Goal: Navigation & Orientation: Find specific page/section

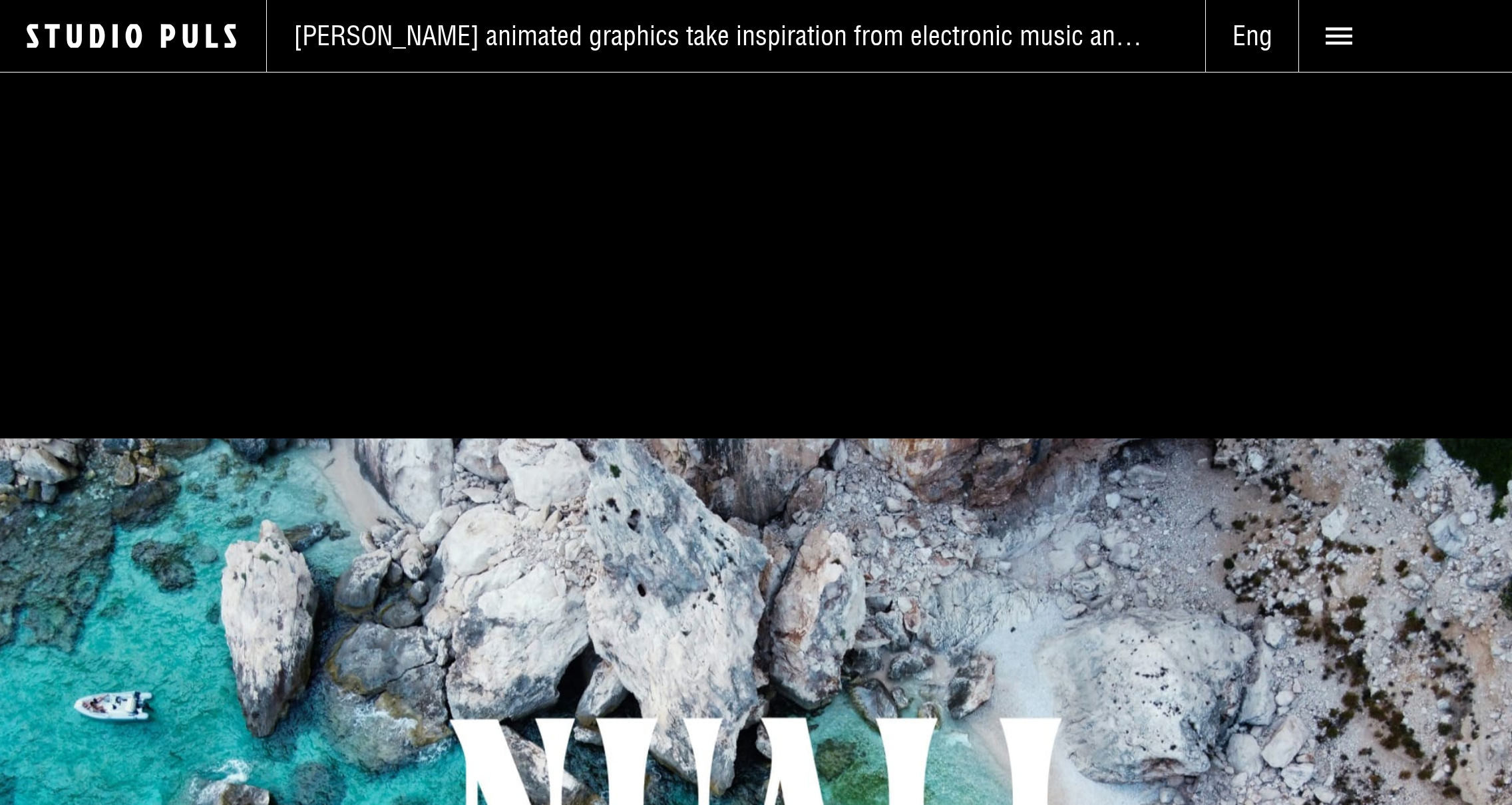
click at [1341, 33] on icon at bounding box center [1339, 36] width 27 height 27
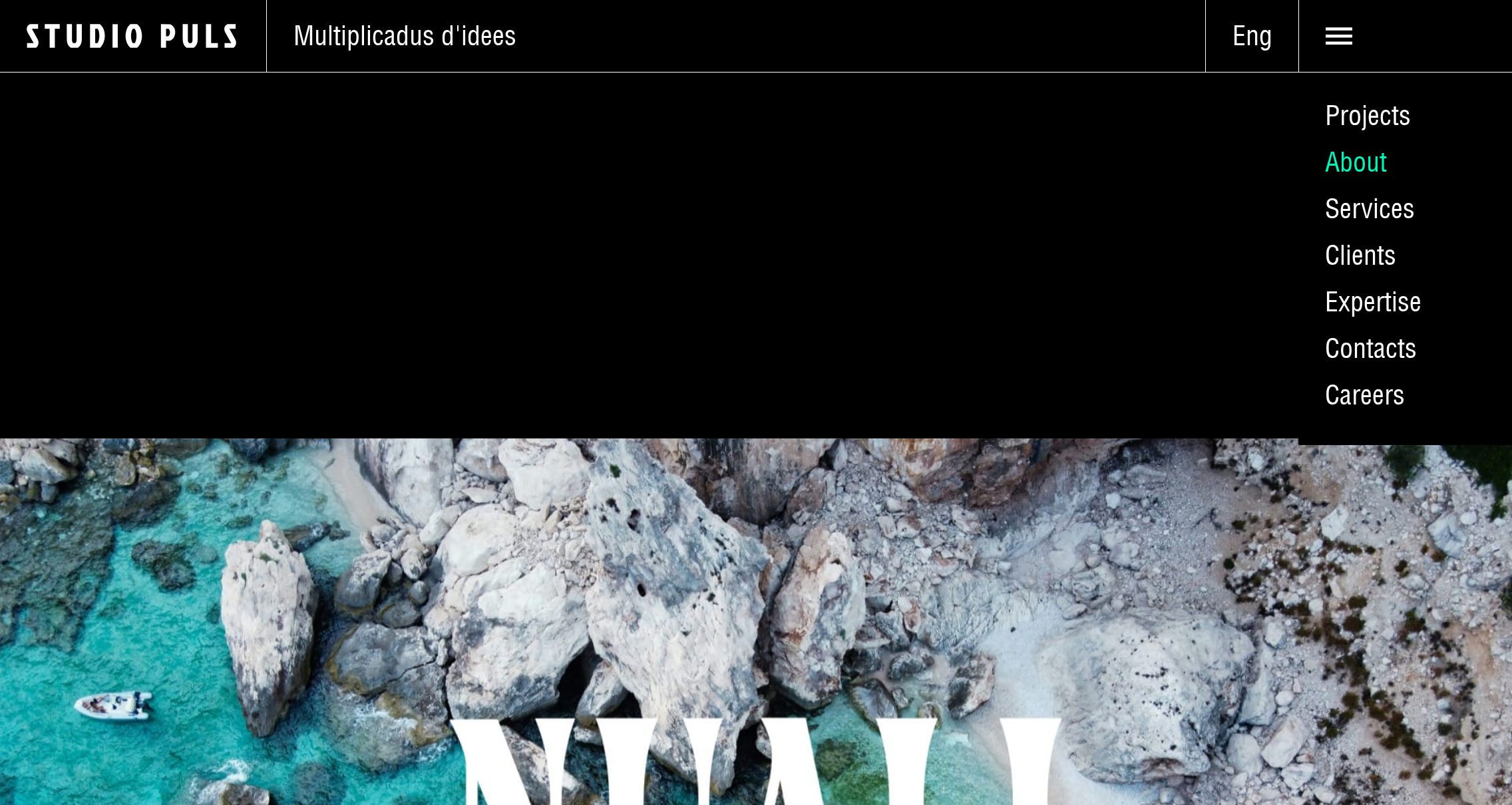
click at [1371, 168] on link "About" at bounding box center [1405, 162] width 214 height 46
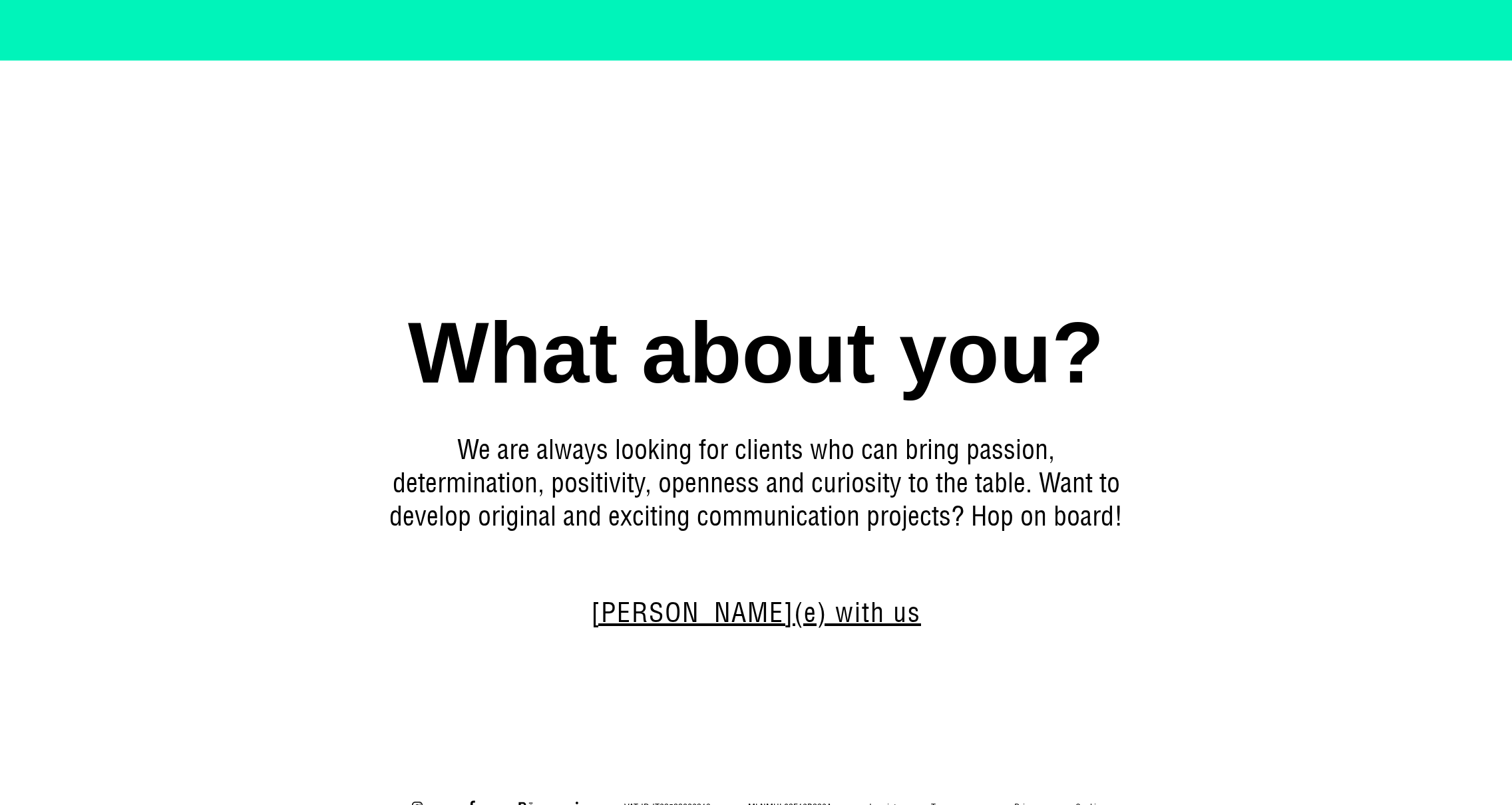
scroll to position [8994, 0]
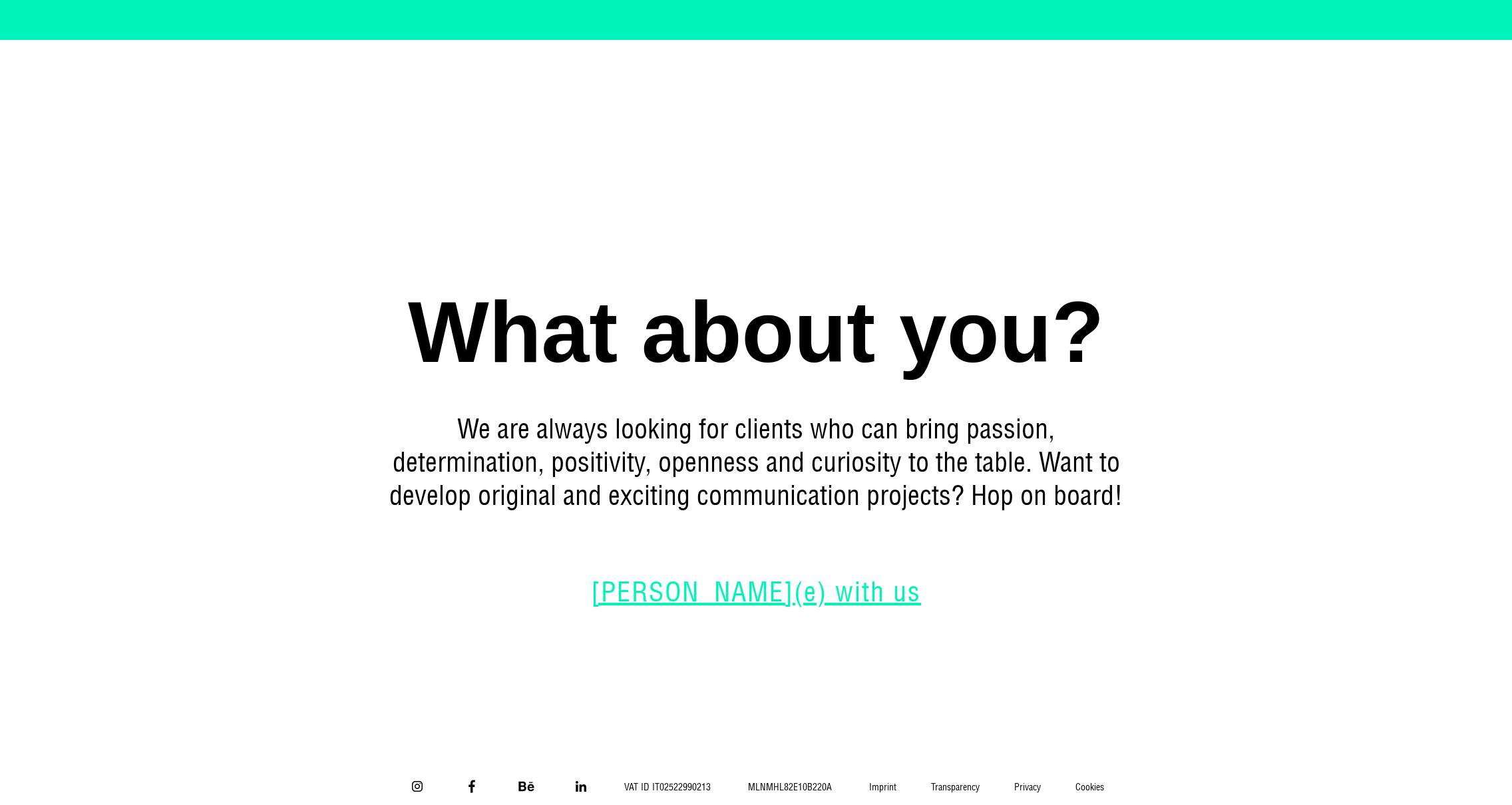
click at [779, 579] on link "Puls(e) with us" at bounding box center [756, 592] width 384 height 27
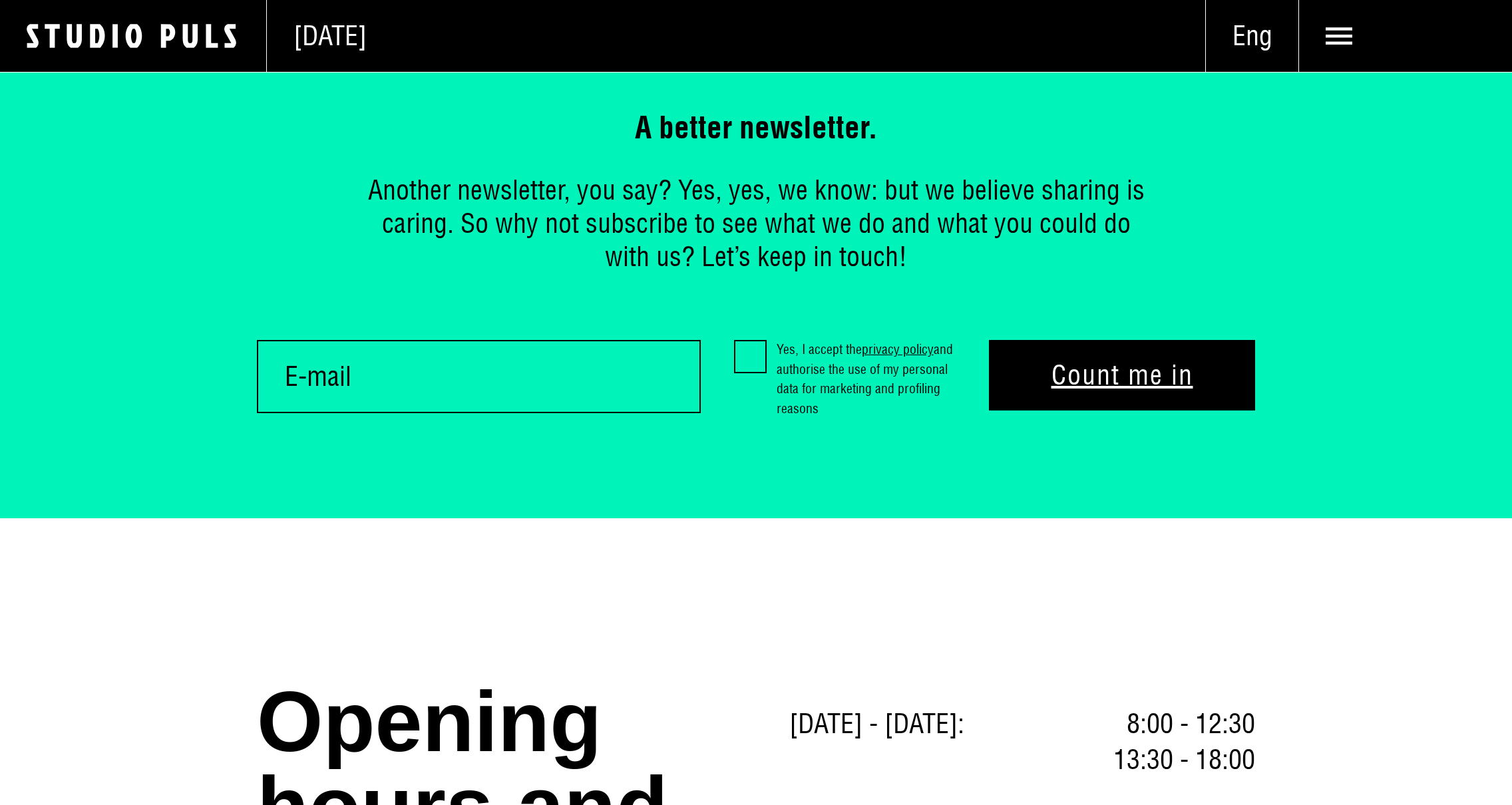
scroll to position [1480, 0]
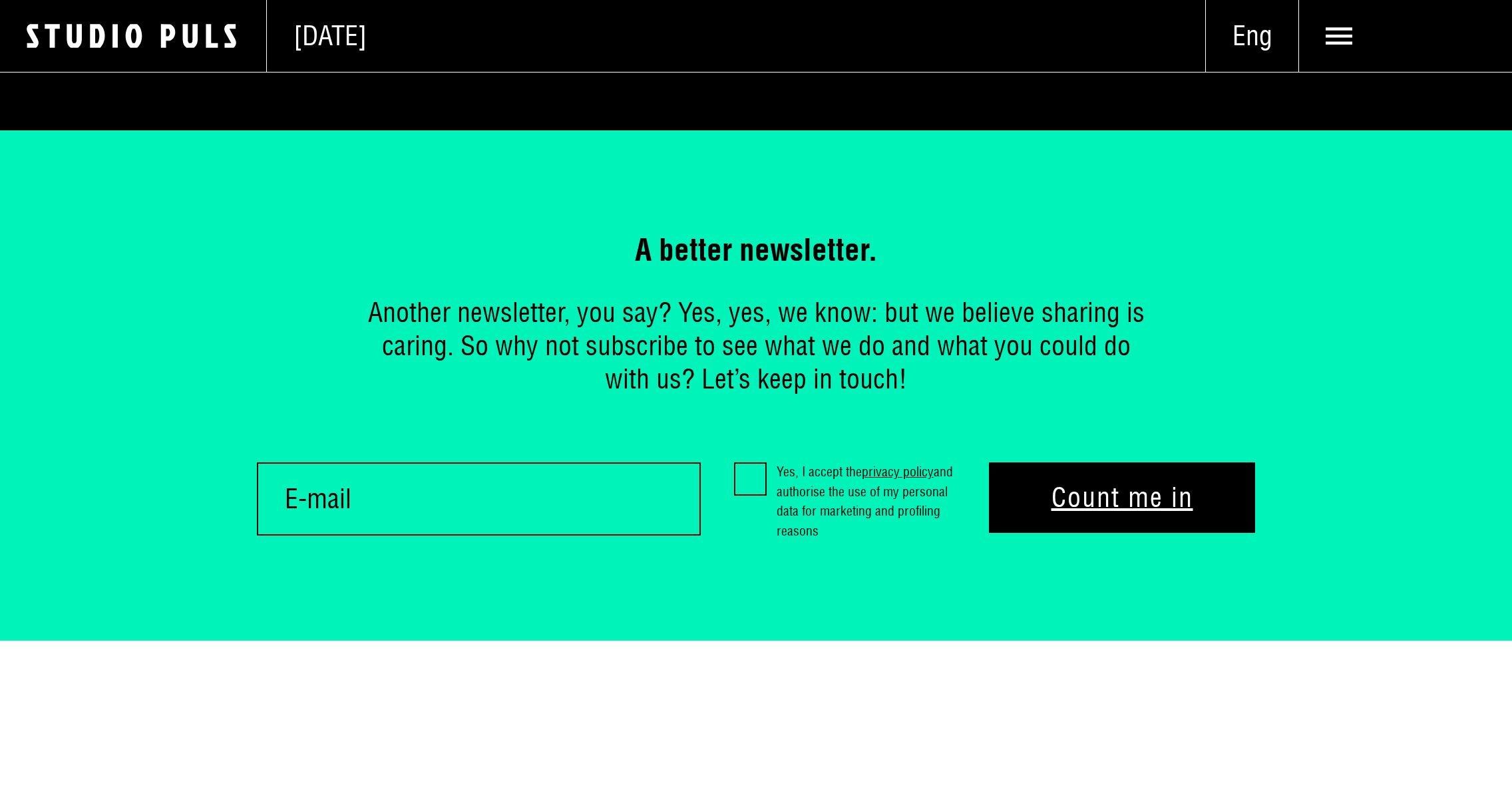
click at [1322, 35] on span at bounding box center [1405, 36] width 213 height 72
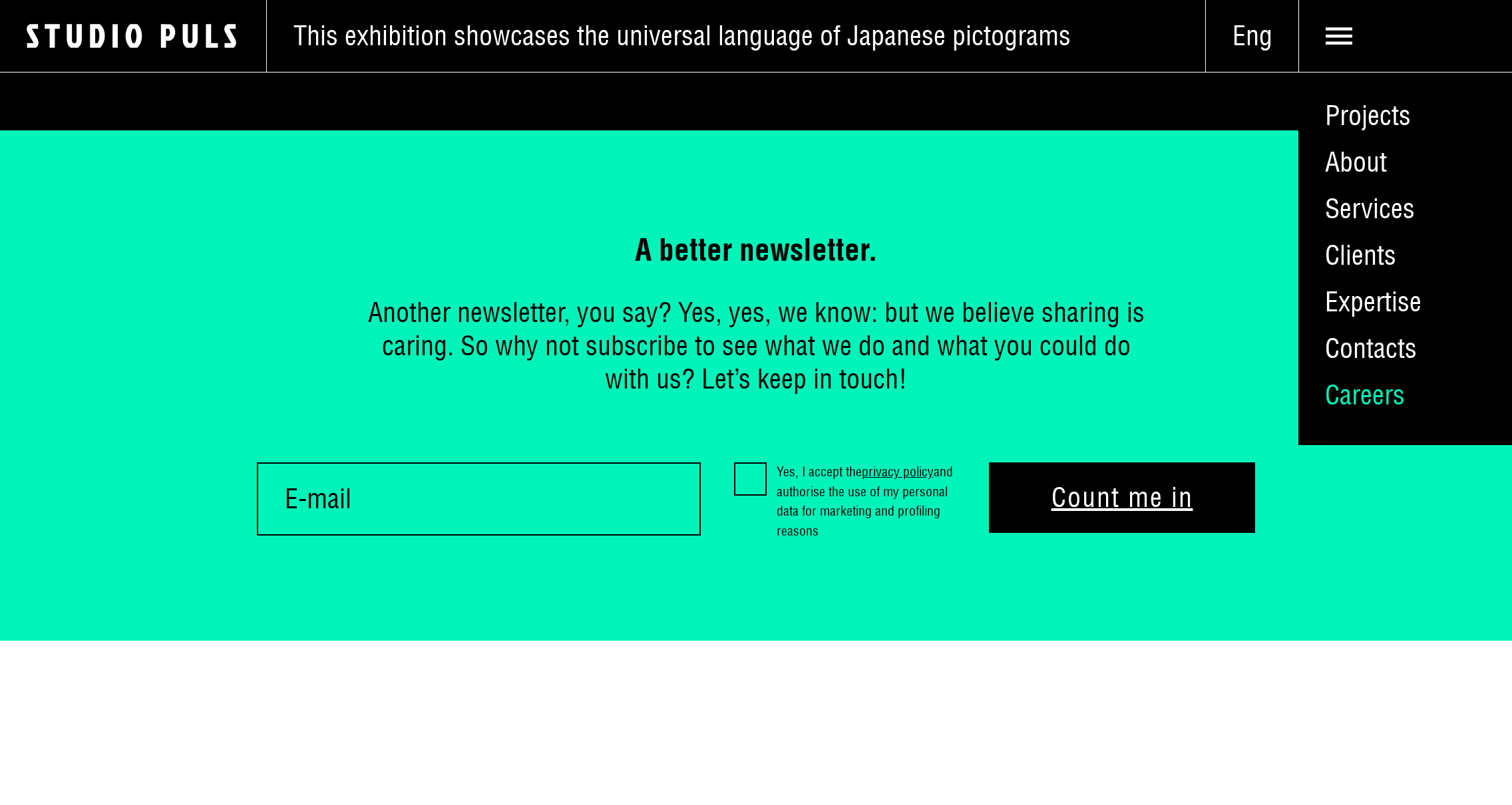
click at [1334, 388] on link "Careers" at bounding box center [1405, 395] width 214 height 46
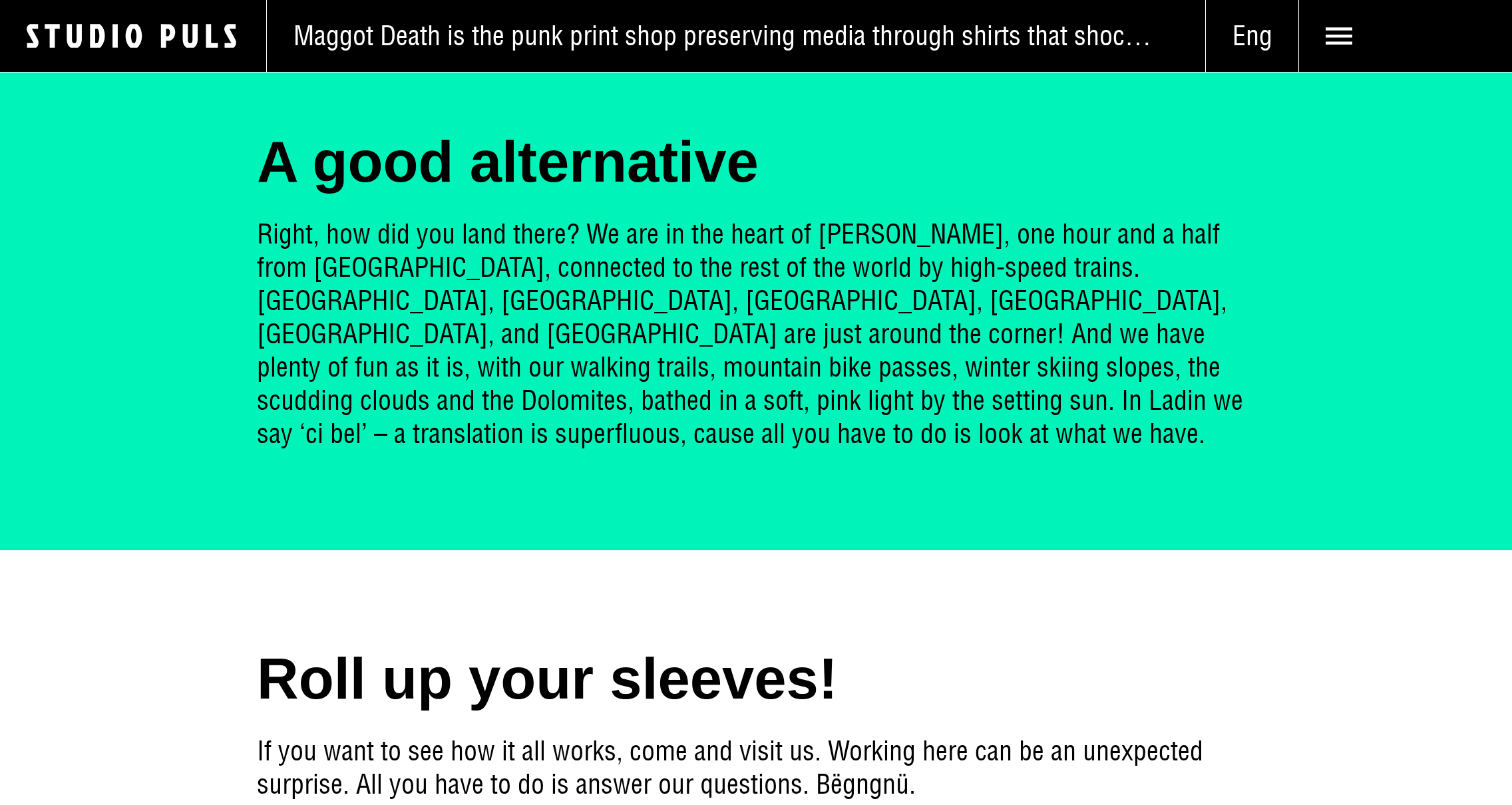
scroll to position [1669, 0]
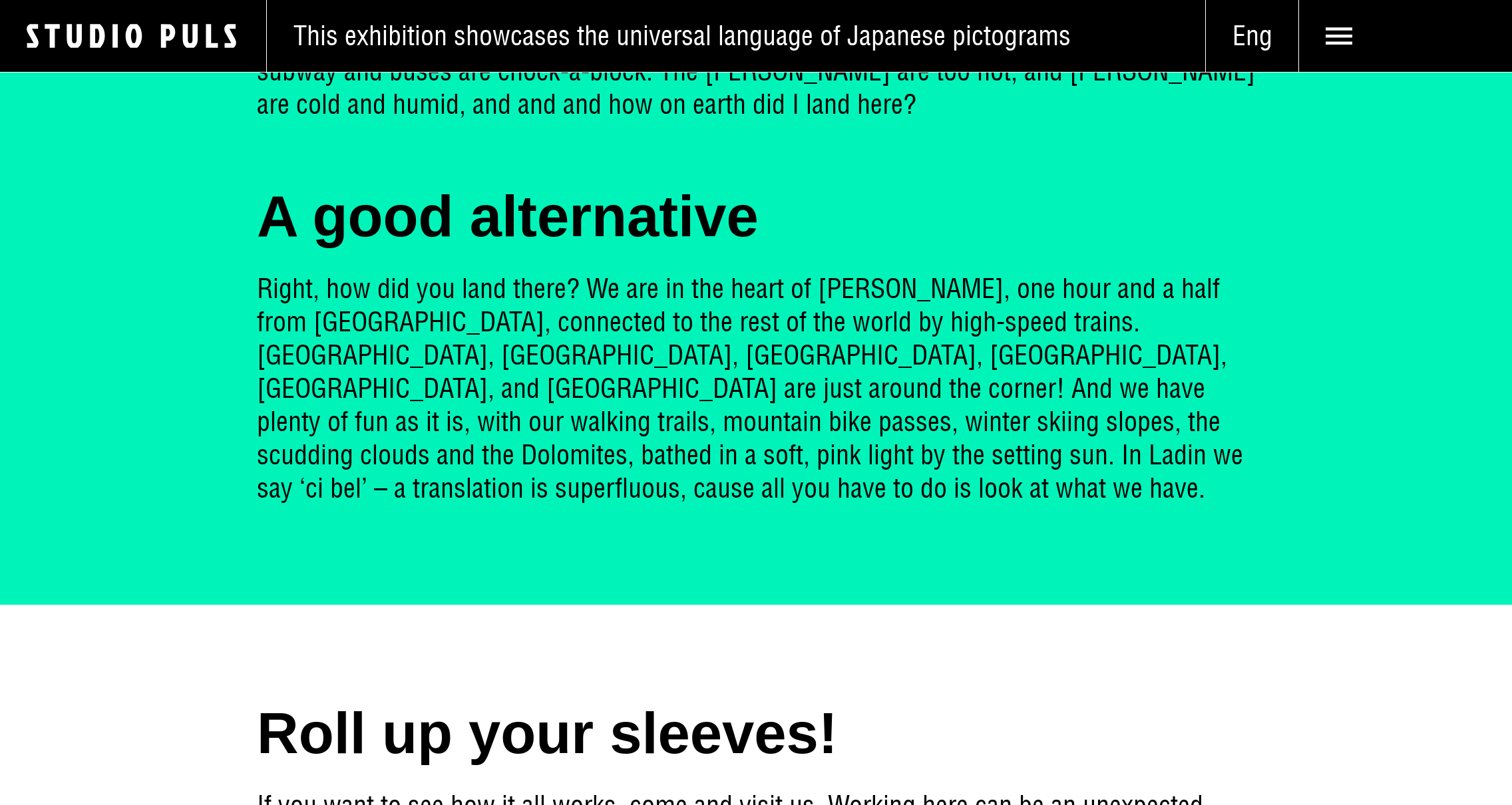
click at [785, 31] on span "This exhibition showcases the universal language of Japanese pictograms" at bounding box center [682, 36] width 777 height 33
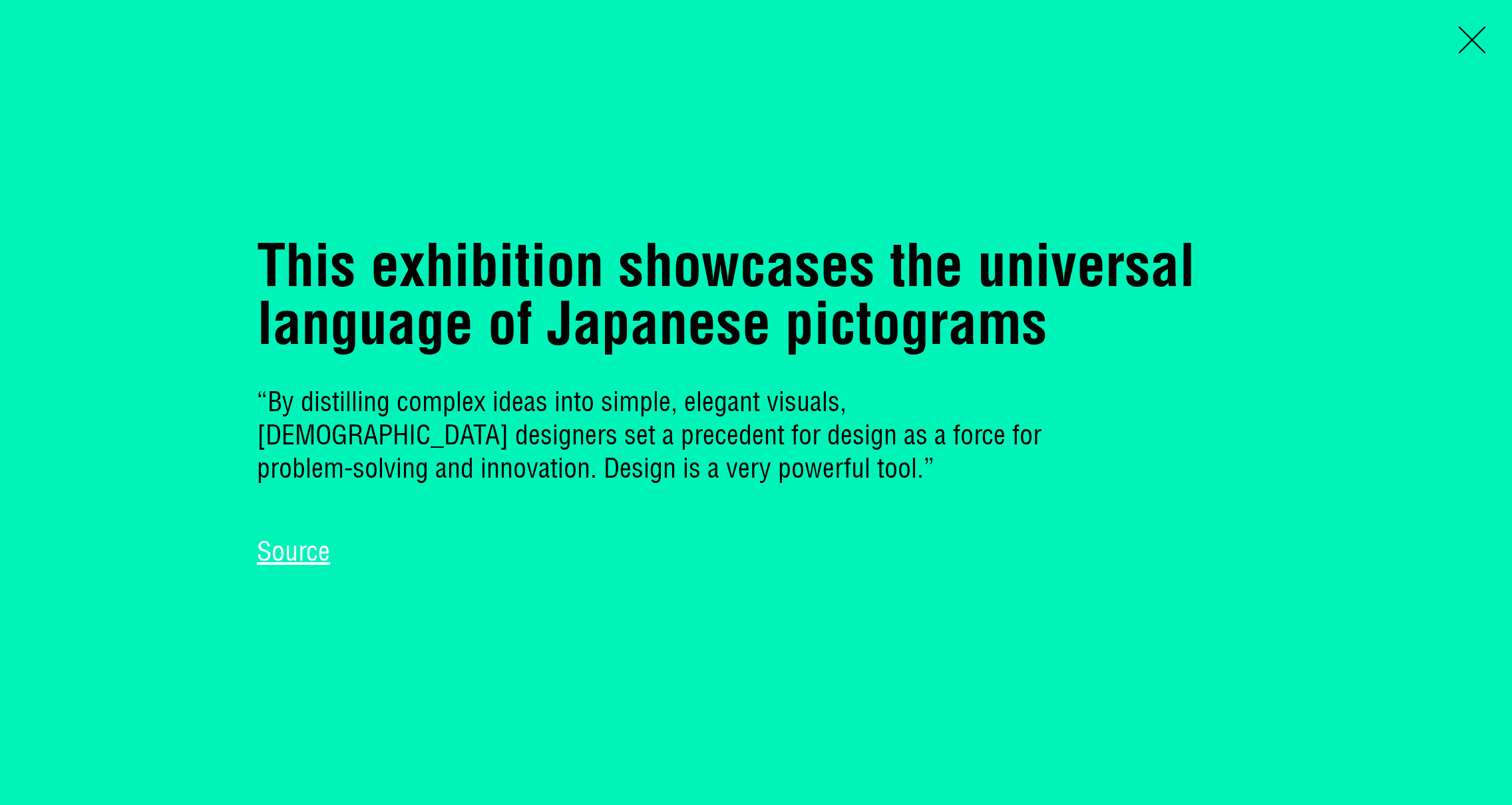
click at [302, 561] on link "Source" at bounding box center [293, 552] width 73 height 33
click at [1465, 31] on span at bounding box center [1471, 40] width 27 height 27
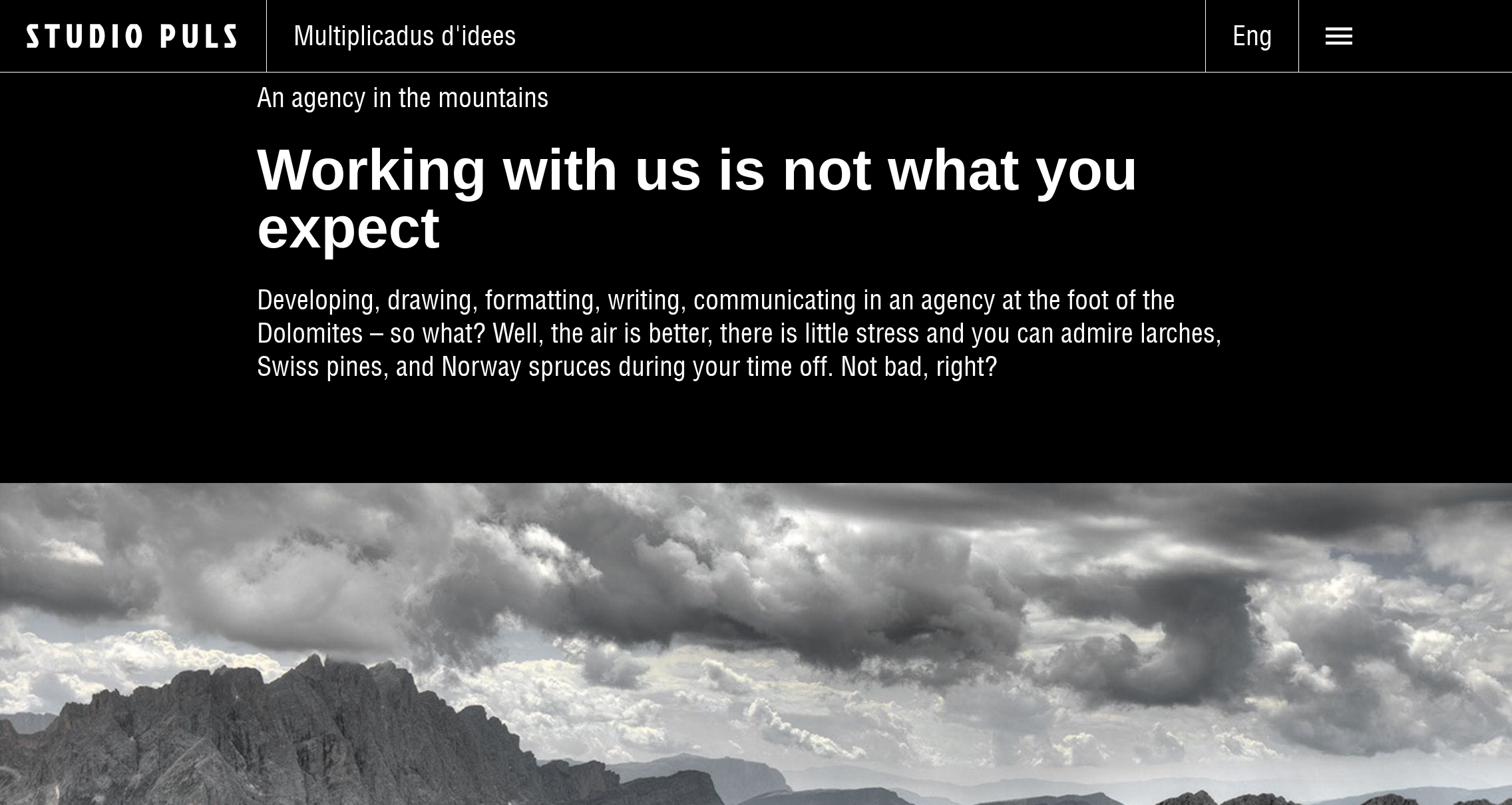
scroll to position [0, 0]
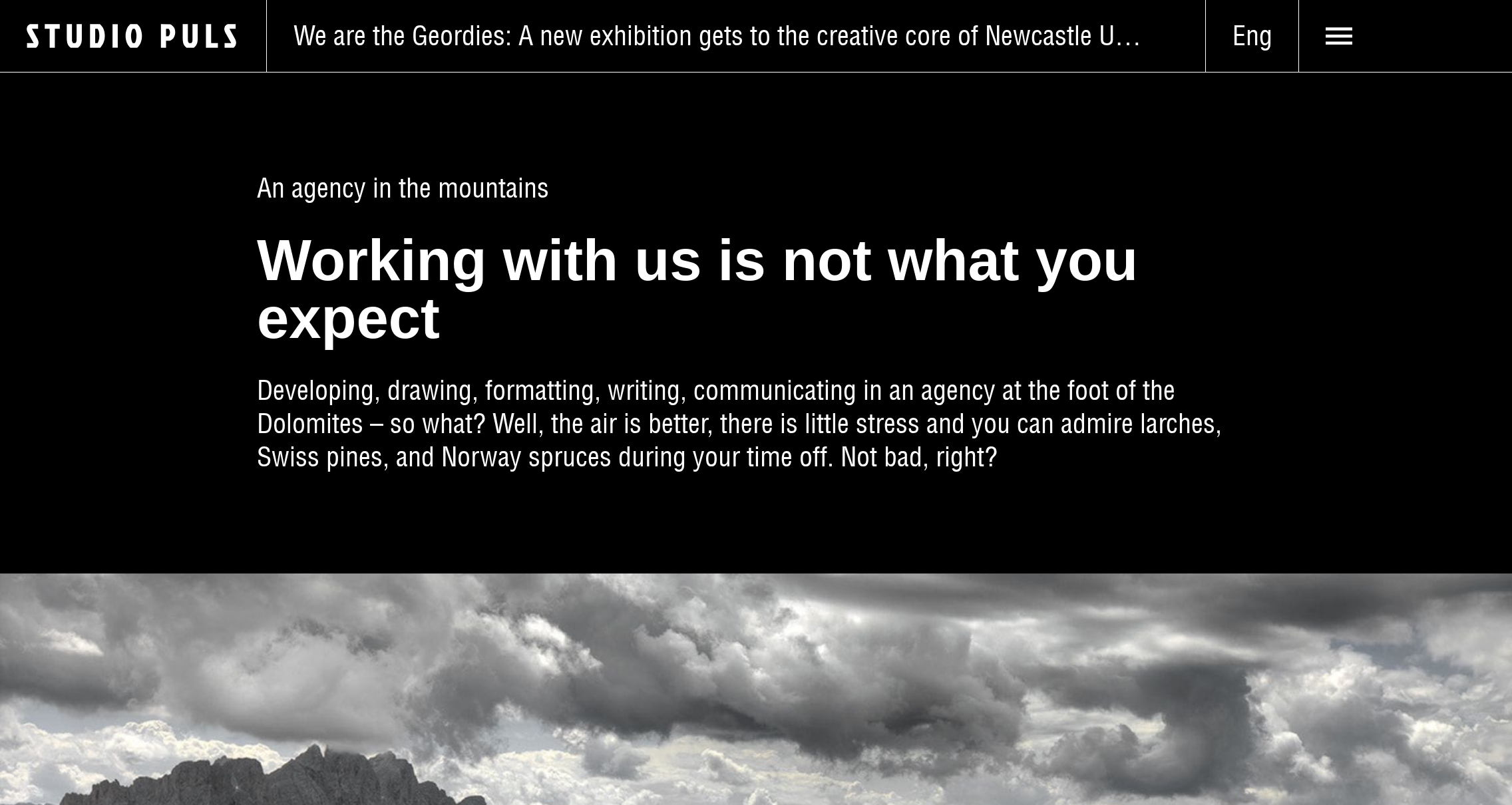
click at [234, 54] on div "Logo Studio Puls" at bounding box center [133, 36] width 267 height 72
click at [223, 46] on icon "Logo Studio Puls" at bounding box center [146, 36] width 239 height 28
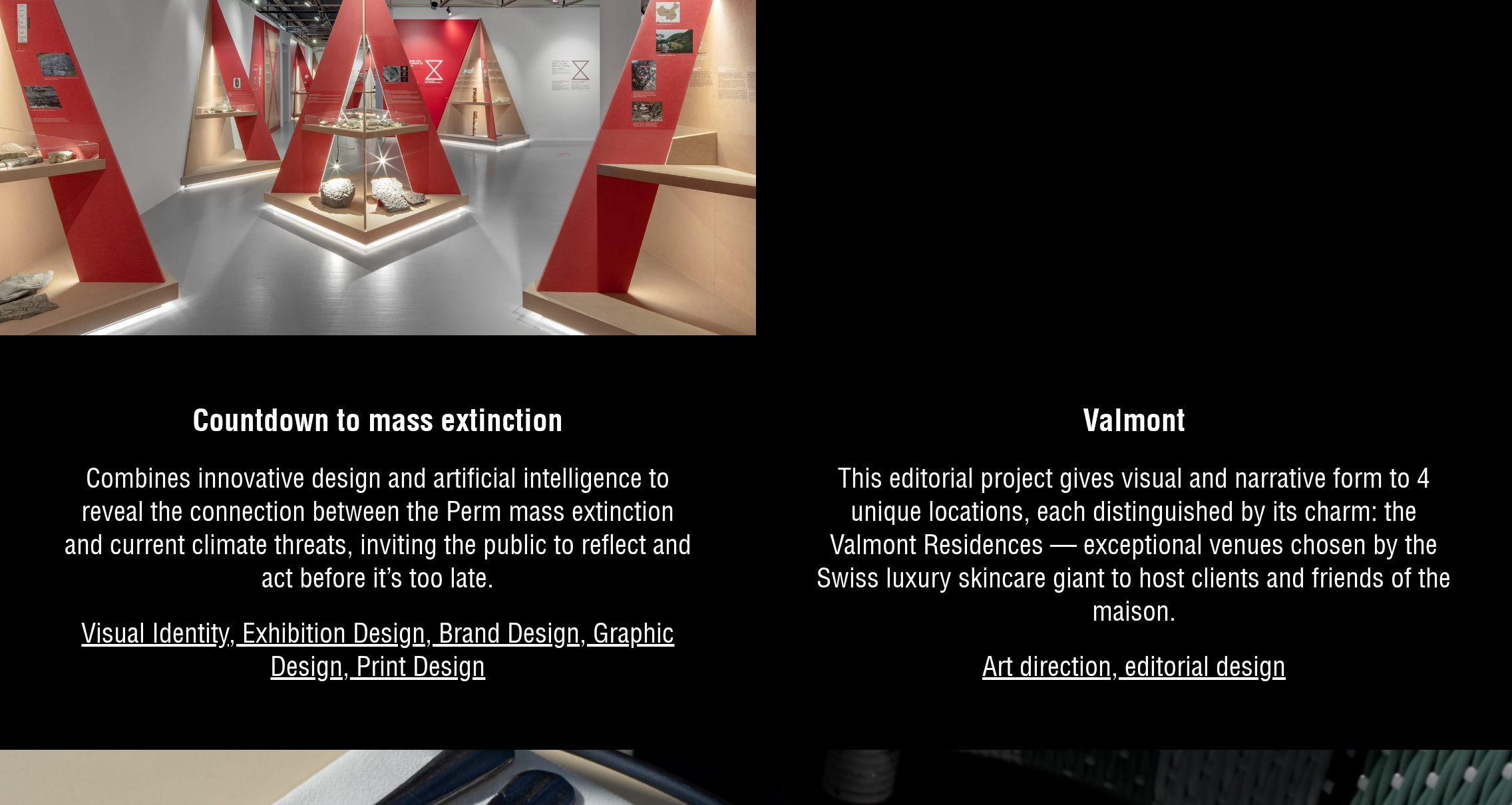
scroll to position [1810, 0]
